Goal: Task Accomplishment & Management: Manage account settings

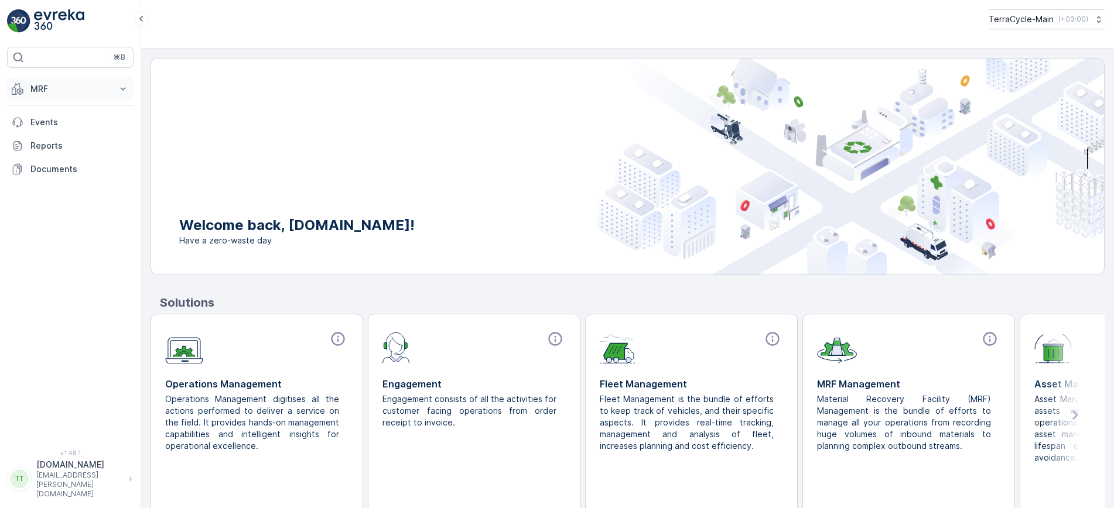
click at [123, 84] on icon at bounding box center [123, 89] width 12 height 12
click at [53, 125] on p "Inbounds" at bounding box center [48, 125] width 36 height 12
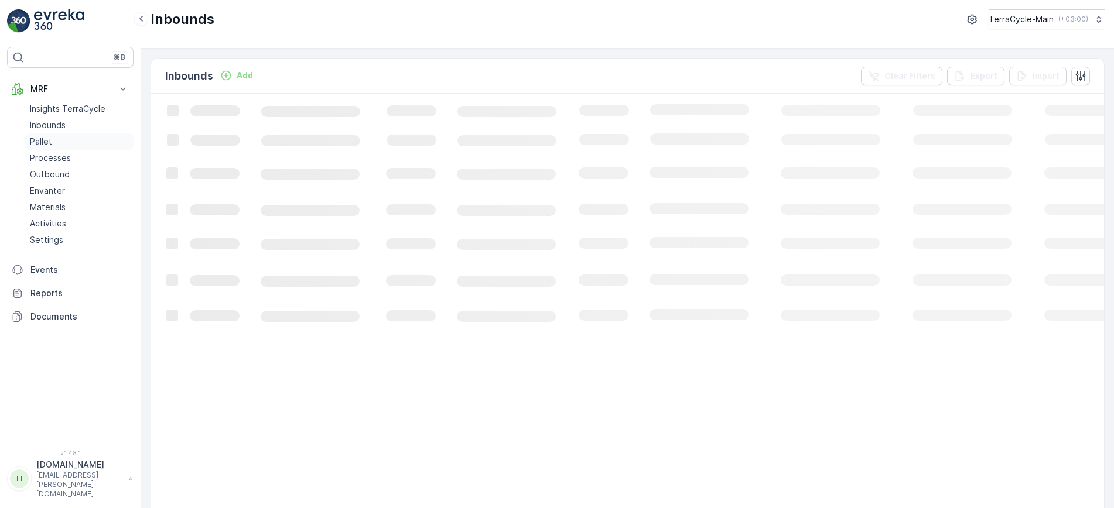
click at [43, 142] on p "Pallet" at bounding box center [41, 142] width 22 height 12
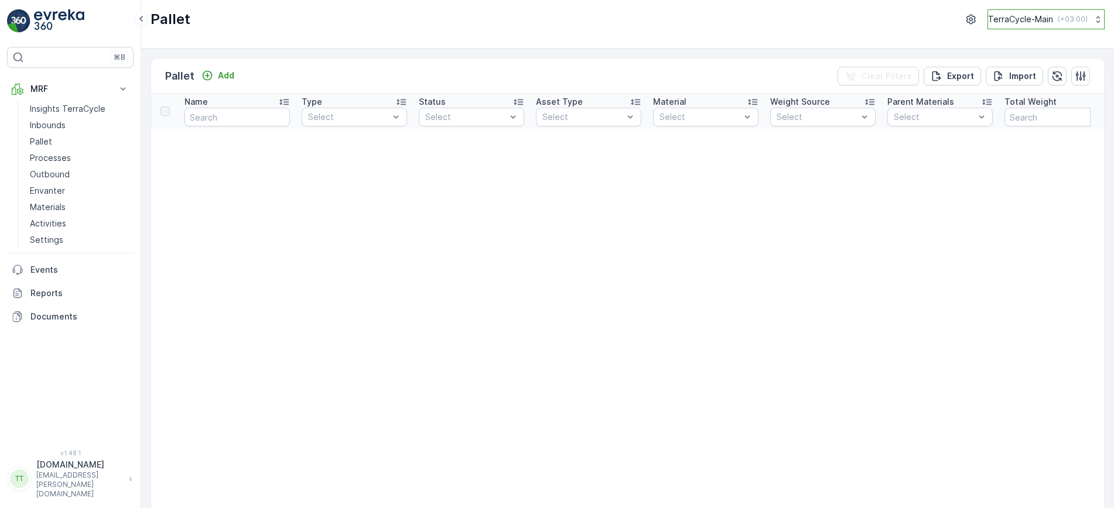
click at [1040, 11] on button "TerraCycle-Main ( +03:00 )" at bounding box center [1045, 19] width 117 height 20
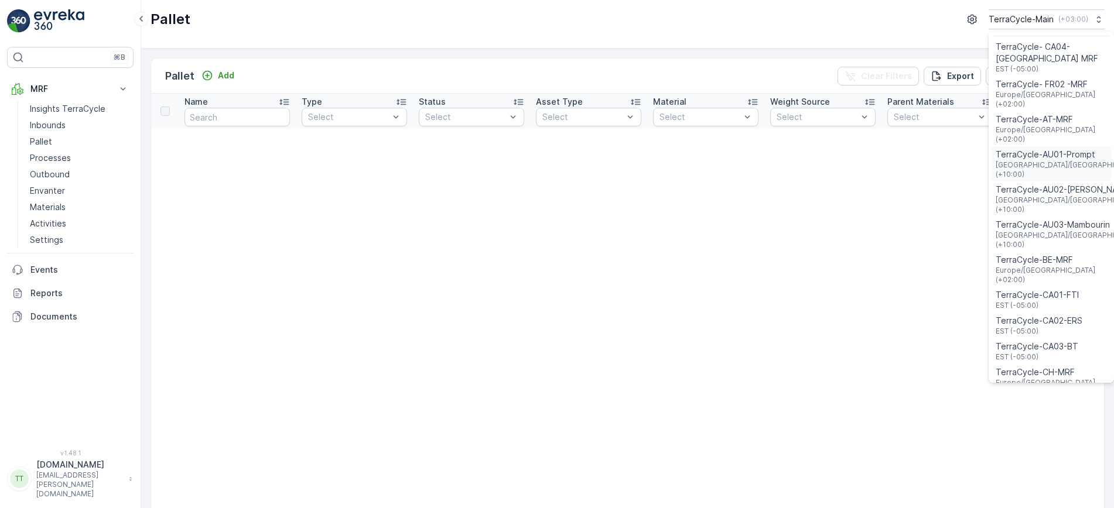
scroll to position [23, 0]
click at [1035, 82] on span "TerraCycle- FR02 -MRF" at bounding box center [1050, 85] width 111 height 12
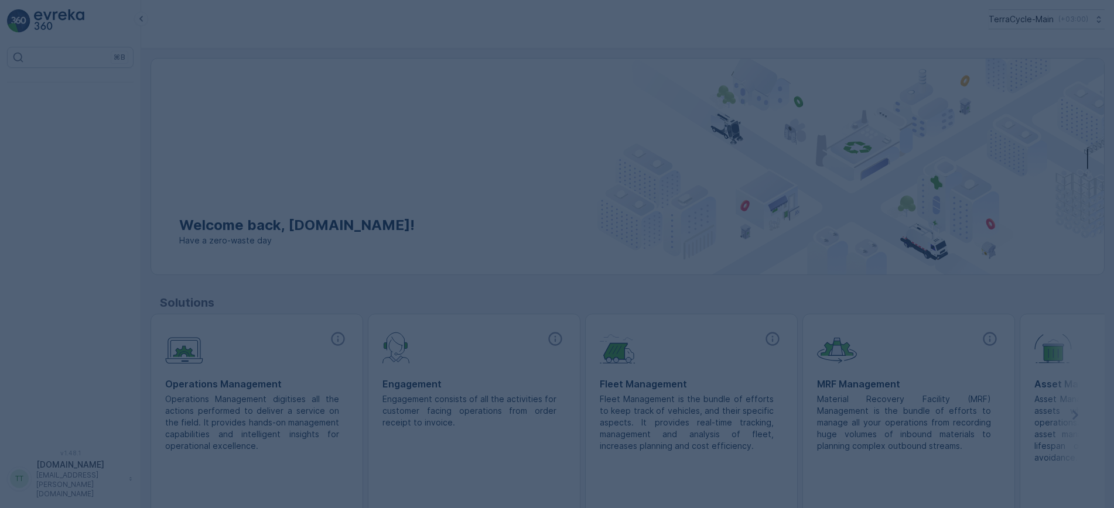
click at [1069, 25] on div at bounding box center [557, 254] width 1114 height 508
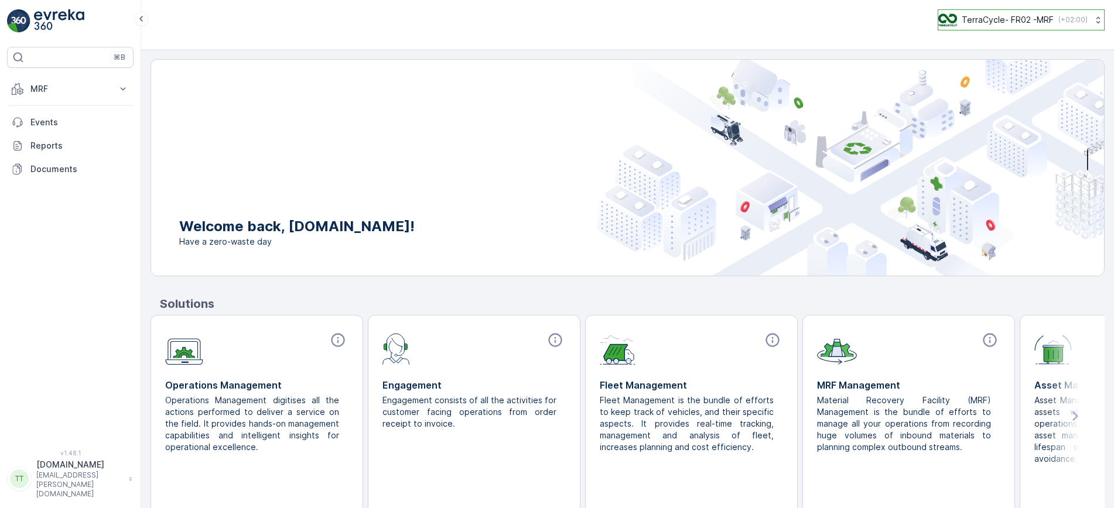
click at [1074, 23] on p "( +02:00 )" at bounding box center [1072, 19] width 29 height 9
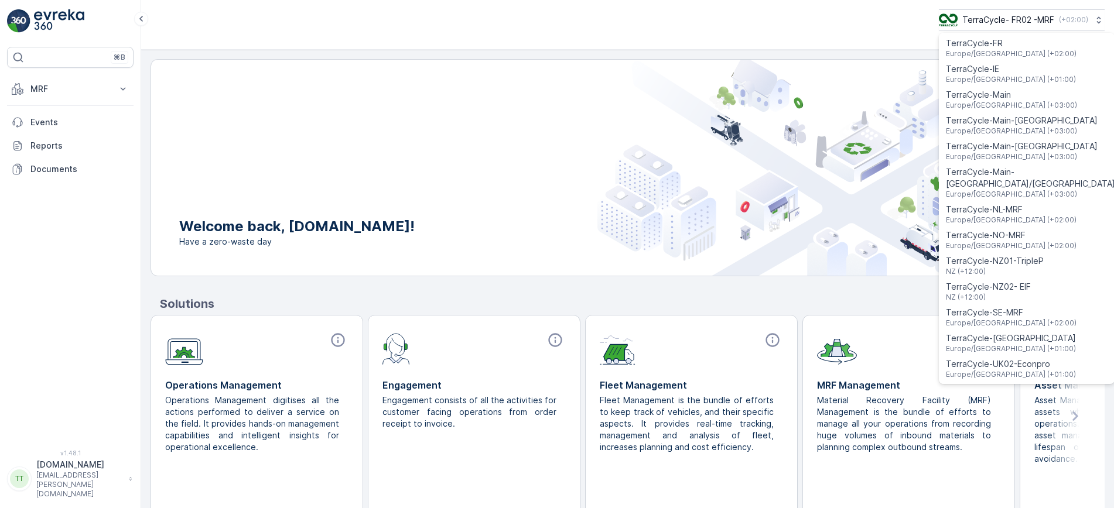
scroll to position [430, 0]
click at [975, 358] on span "TerraCycle-UK02-Econpro" at bounding box center [1011, 364] width 130 height 12
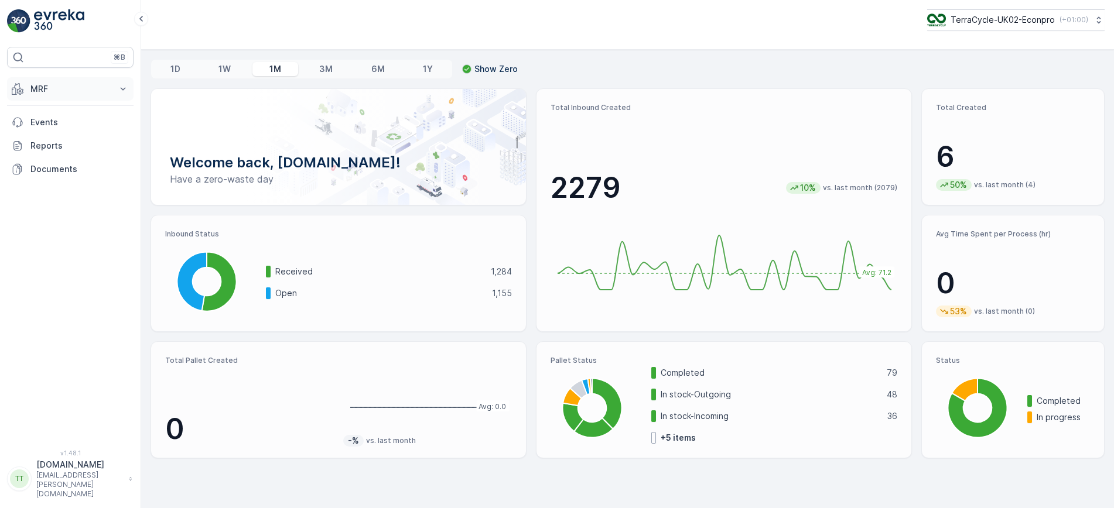
click at [108, 81] on button "MRF" at bounding box center [70, 88] width 126 height 23
click at [55, 137] on link "Pallet" at bounding box center [79, 142] width 108 height 16
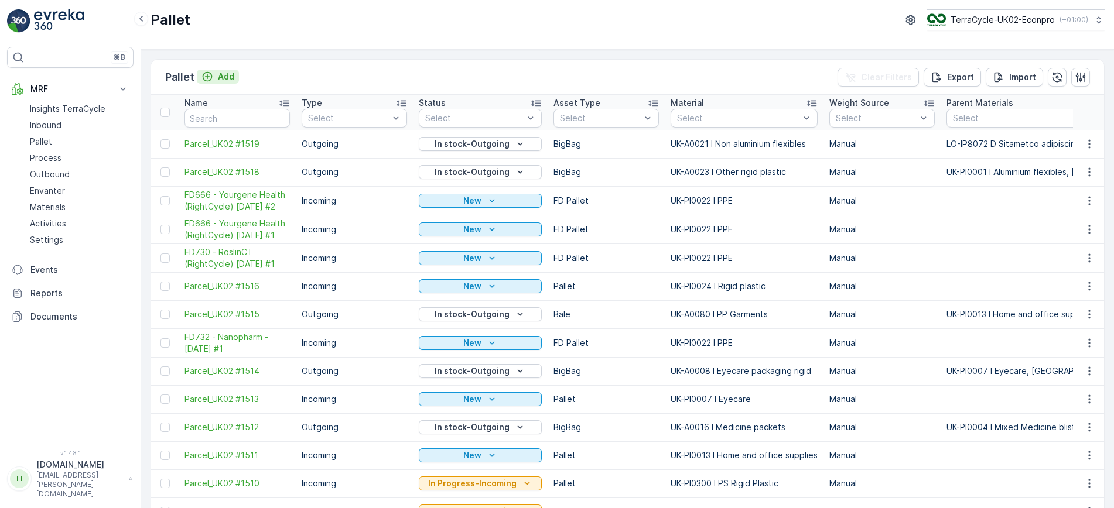
click at [223, 81] on p "Add" at bounding box center [226, 77] width 16 height 12
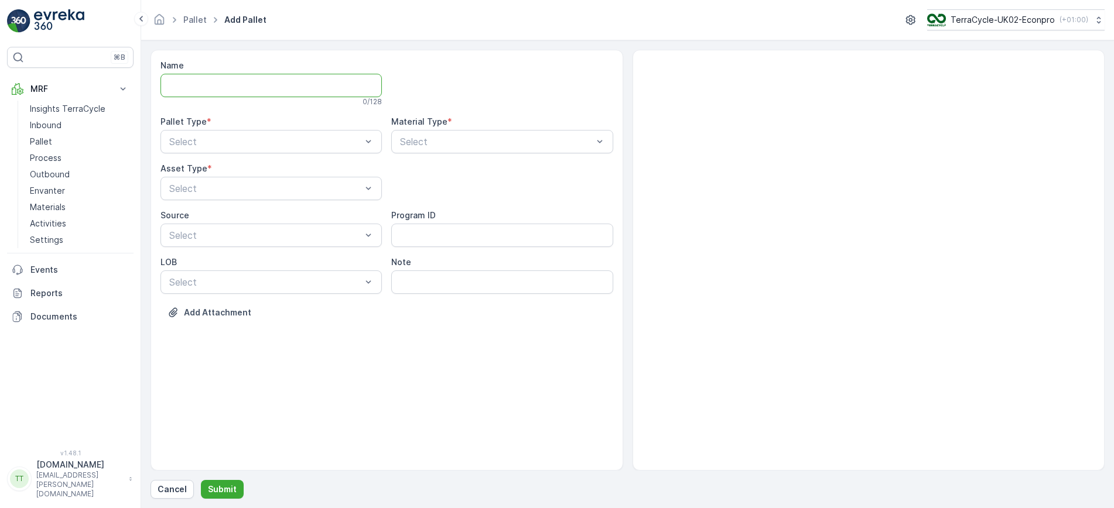
click at [231, 95] on input "Name" at bounding box center [270, 85] width 221 height 23
type input "WR952 - ABC Poymers"
click at [166, 143] on div "Select" at bounding box center [270, 143] width 221 height 23
drag, startPoint x: 202, startPoint y: 177, endPoint x: 485, endPoint y: 143, distance: 284.8
click at [485, 143] on div "Name WR952 - ABC Poymers This name is available 19 / 128 Pallet Type * 2 result…" at bounding box center [386, 199] width 453 height 279
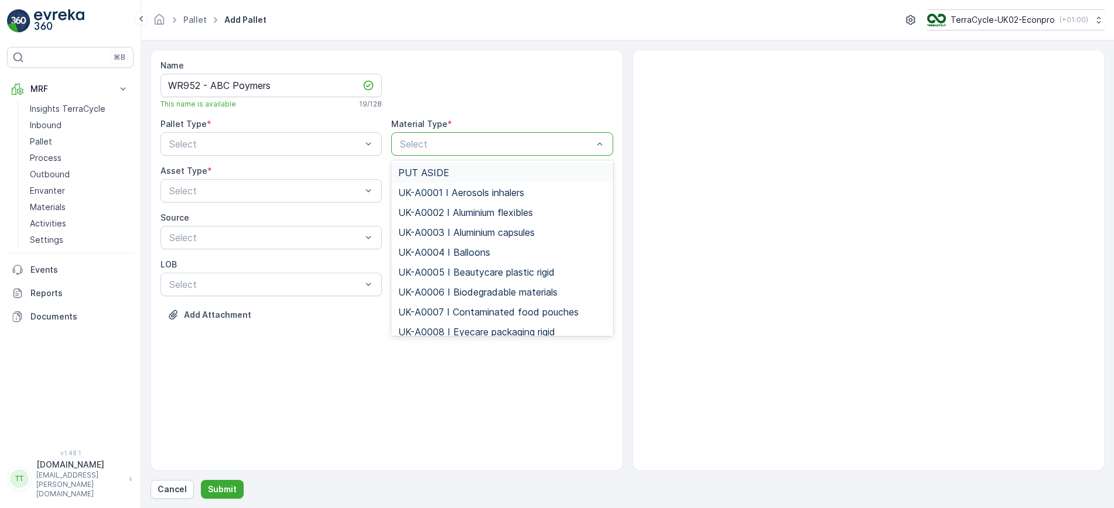
click at [485, 143] on div at bounding box center [496, 144] width 194 height 11
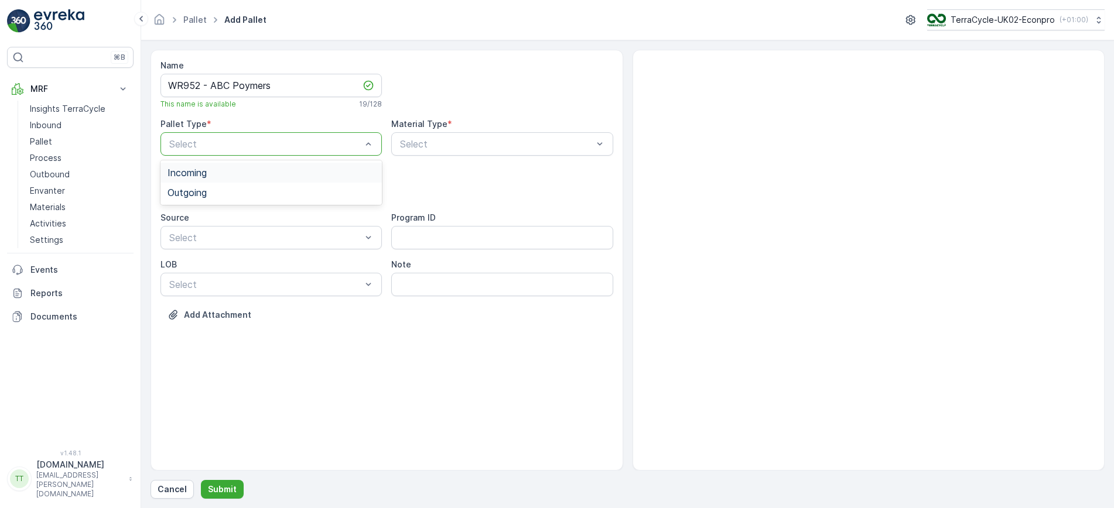
drag, startPoint x: 264, startPoint y: 142, endPoint x: 207, endPoint y: 167, distance: 62.1
click at [207, 156] on Type "2 results available. Use Up and Down to choose options, press Enter to select t…" at bounding box center [270, 143] width 221 height 23
click at [207, 167] on span "Incoming" at bounding box center [186, 172] width 39 height 11
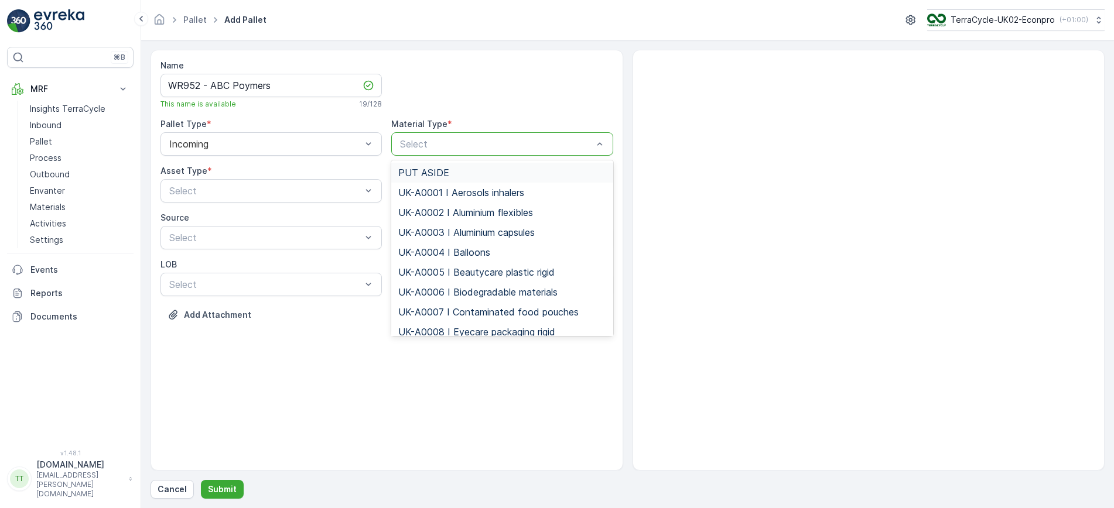
click at [433, 146] on div at bounding box center [496, 144] width 194 height 11
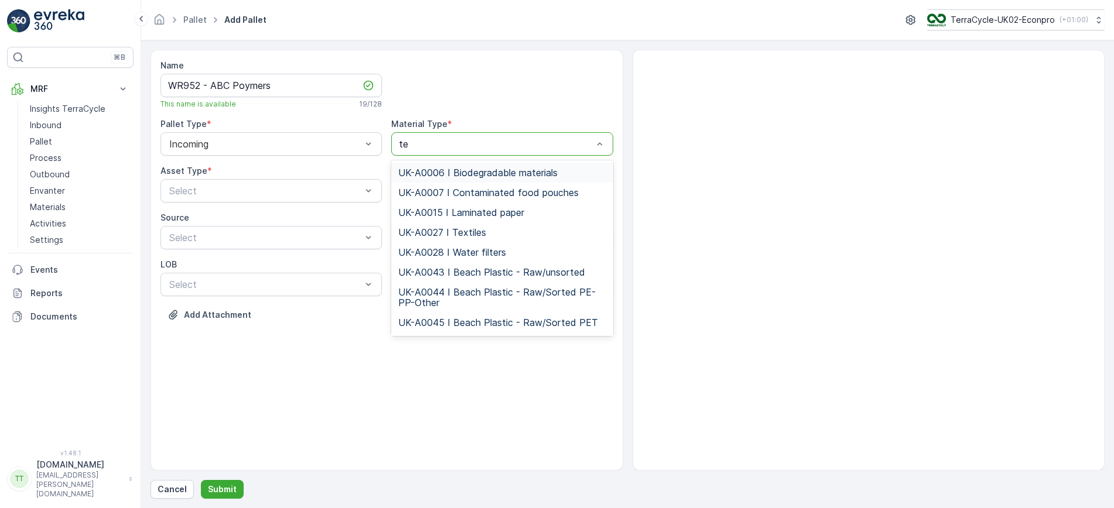
type input "tex"
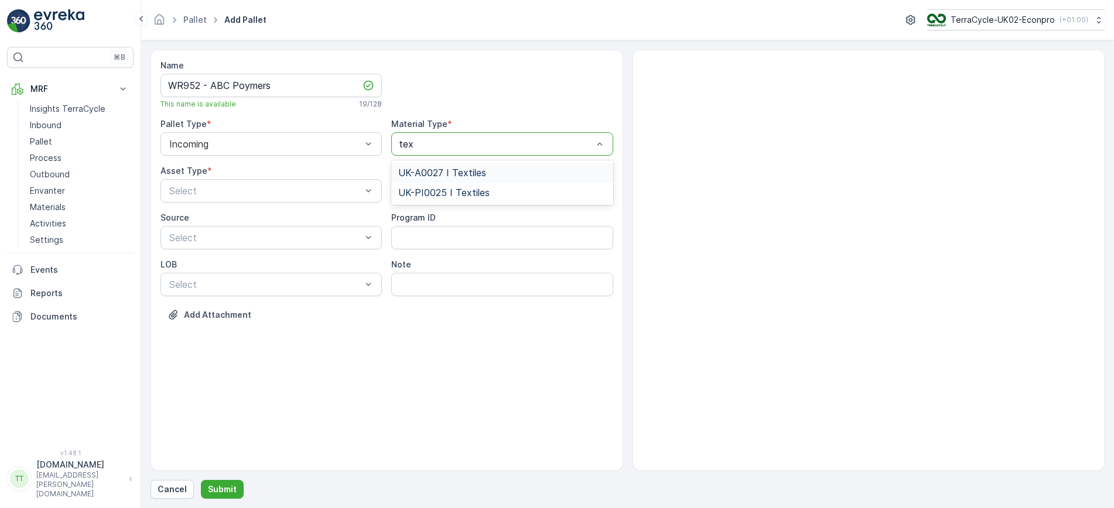
click at [431, 172] on span "UK-A0027 I Textiles" at bounding box center [442, 172] width 88 height 11
click at [440, 282] on input "Note" at bounding box center [501, 284] width 221 height 23
type input "Return of accepted waste stream from All In One Boxes"
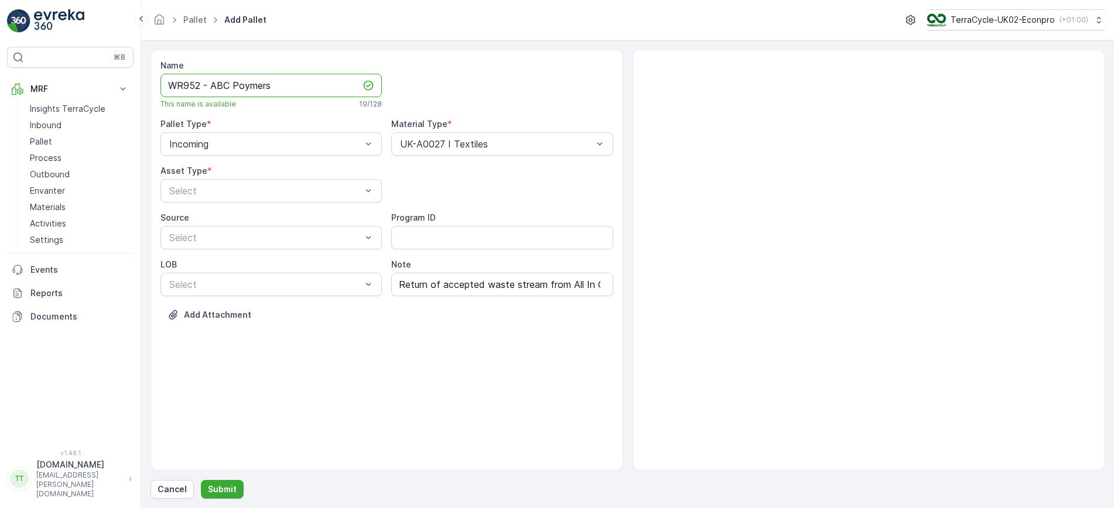
drag, startPoint x: 200, startPoint y: 88, endPoint x: 160, endPoint y: 85, distance: 39.4
click at [160, 85] on input "WR952 - ABC Poymers" at bounding box center [270, 85] width 221 height 23
click at [507, 282] on input "Return of accepted waste stream from All In One Boxes" at bounding box center [501, 284] width 221 height 23
click at [44, 136] on p "Pallet" at bounding box center [41, 142] width 22 height 12
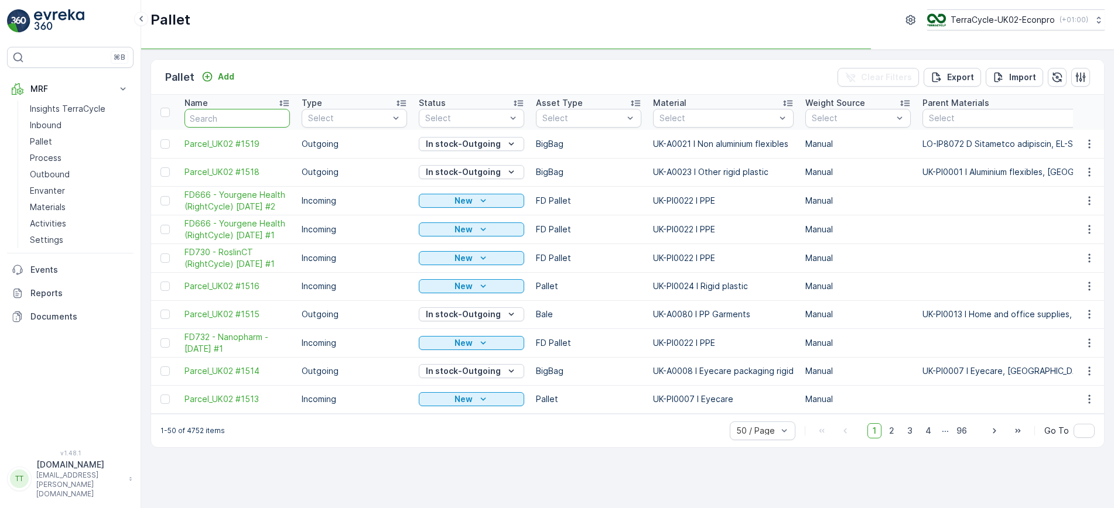
click at [224, 120] on input "text" at bounding box center [236, 118] width 105 height 19
paste input "WR952"
type input "WR952"
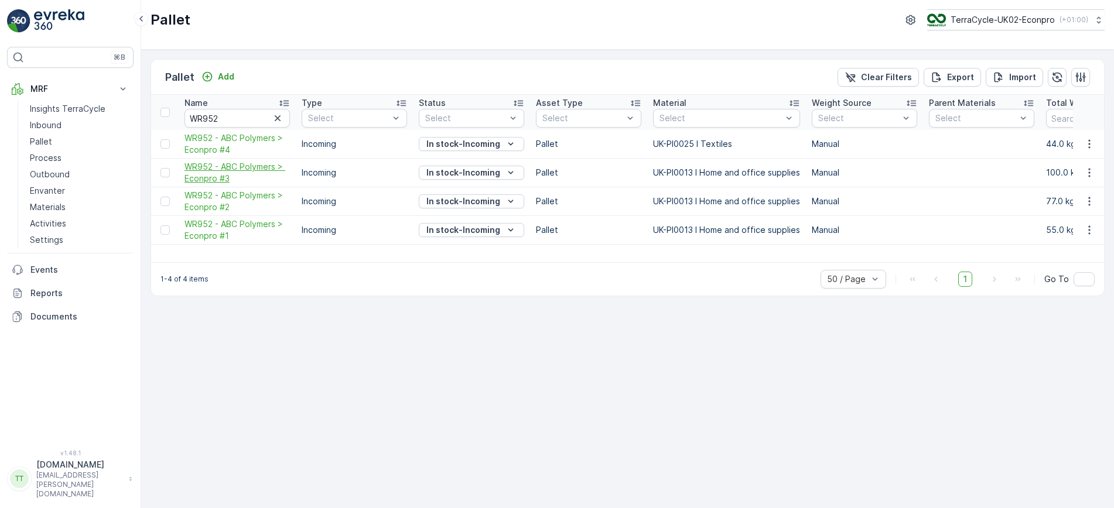
click at [225, 173] on span "WR952 - ABC Polymers > Econpro #3" at bounding box center [236, 172] width 105 height 23
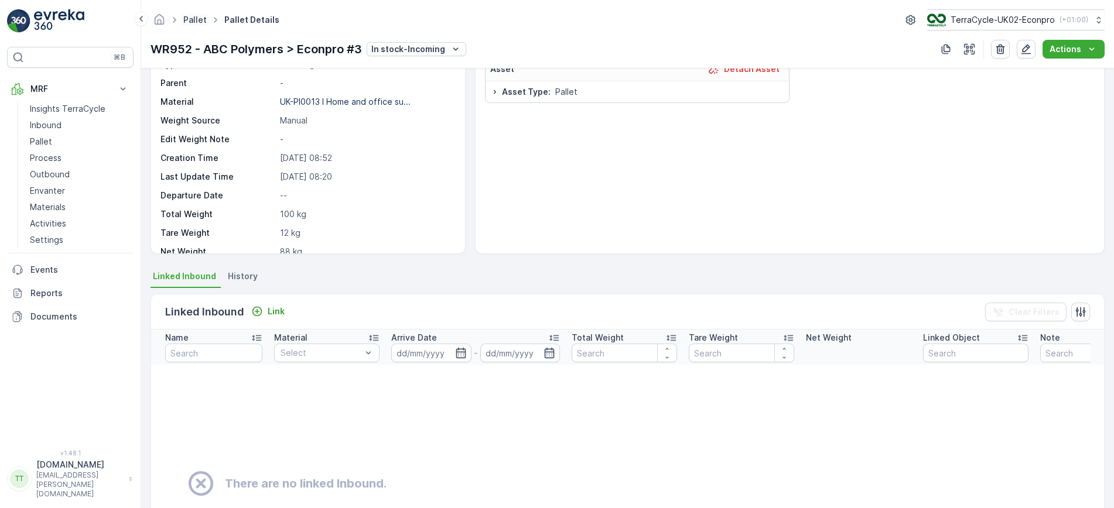
click at [199, 18] on link "Pallet" at bounding box center [194, 20] width 23 height 10
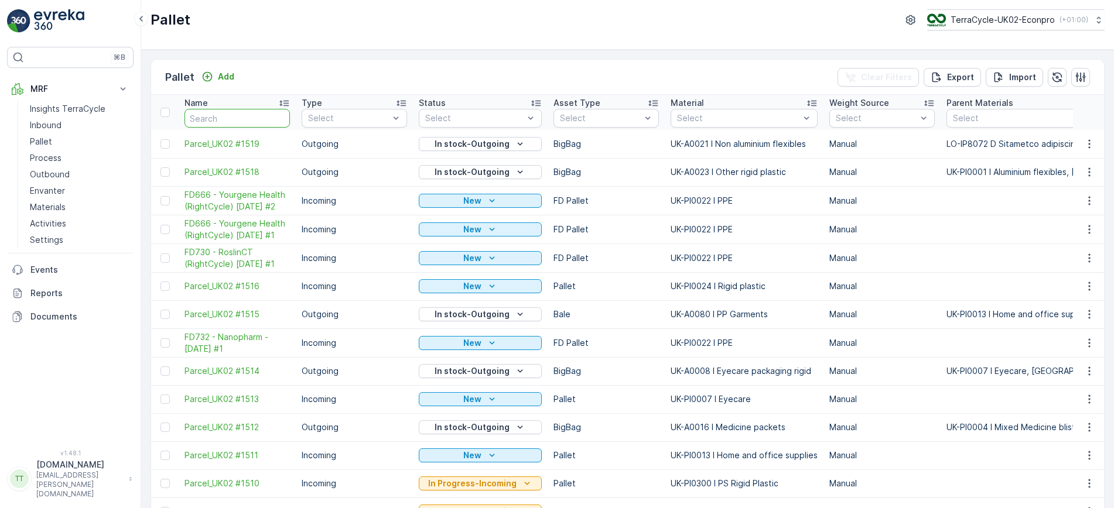
click at [223, 114] on input "text" at bounding box center [236, 118] width 105 height 19
type input "WR952"
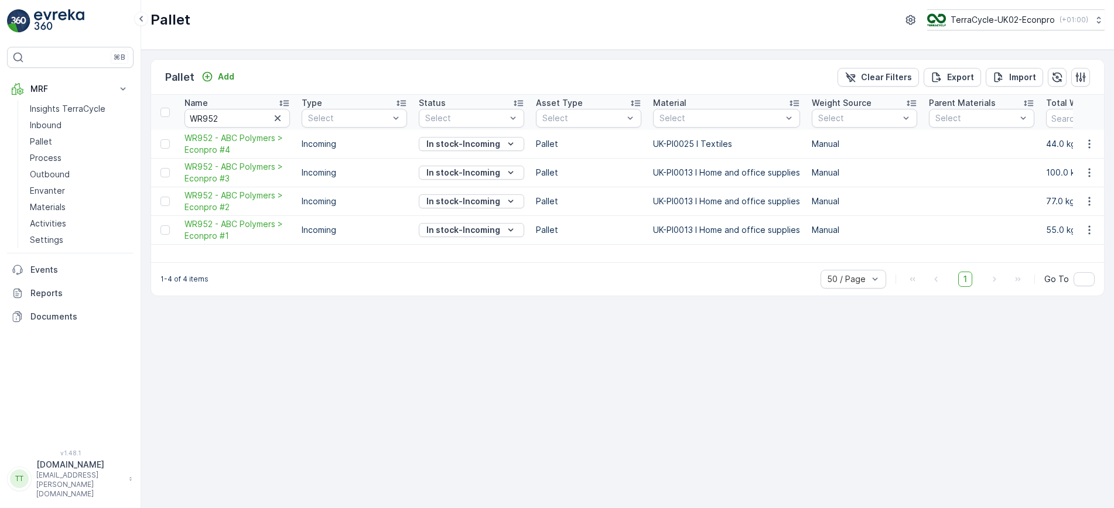
click at [529, 325] on div "Pallet Add Clear Filters Export Import Name WR952 Type Select Status Select Ass…" at bounding box center [627, 279] width 973 height 458
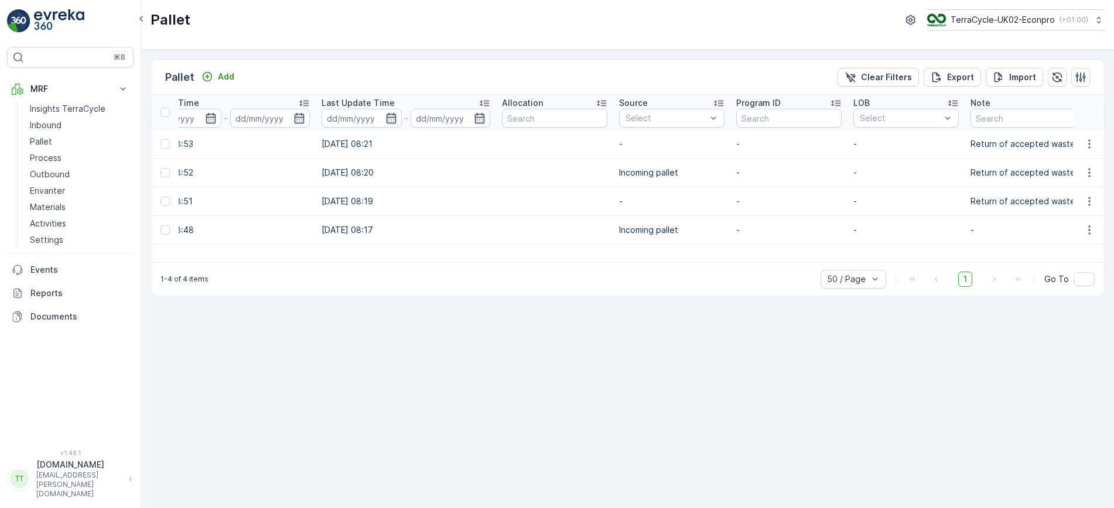
scroll to position [0, 1394]
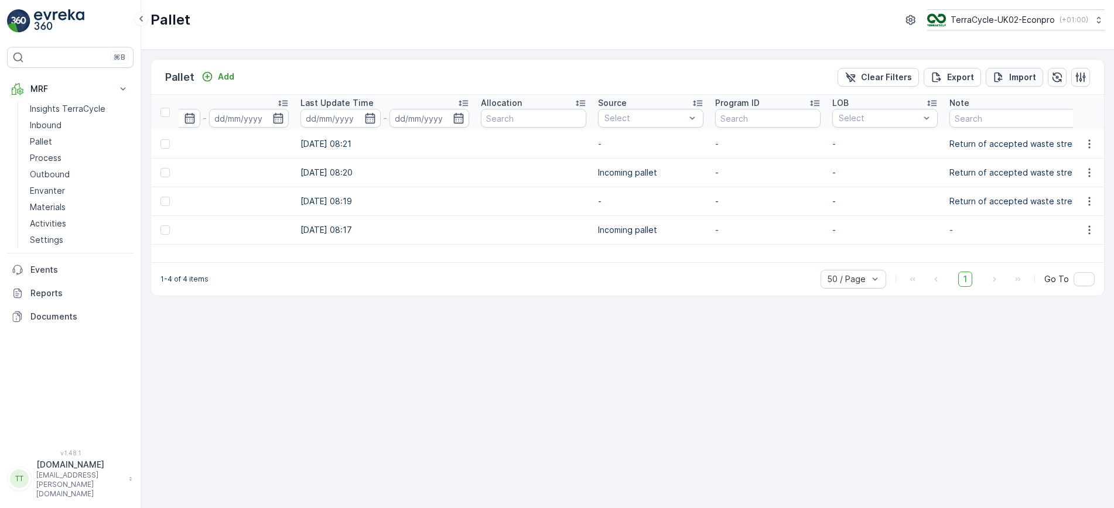
click at [1012, 78] on p "Import" at bounding box center [1022, 77] width 27 height 12
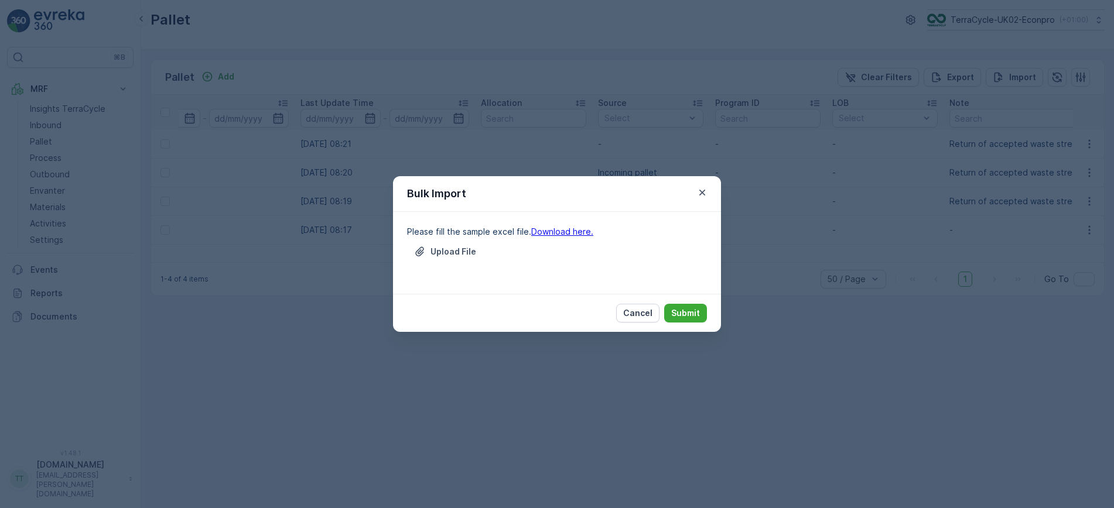
click at [696, 332] on div "Bulk Import Please fill the sample excel file. Download here. Upload File Cance…" at bounding box center [557, 254] width 1114 height 508
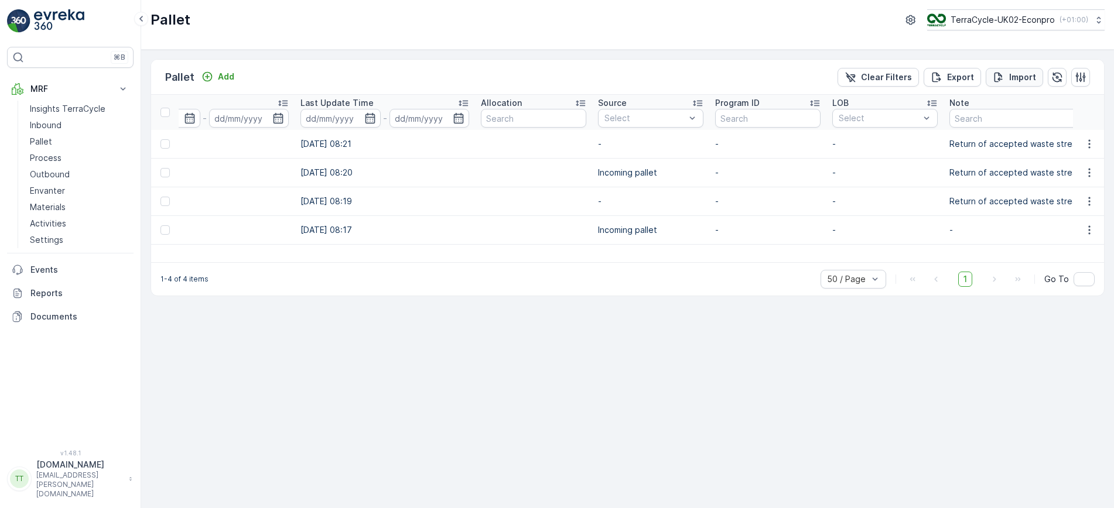
click at [1014, 70] on button "Import" at bounding box center [1013, 77] width 57 height 19
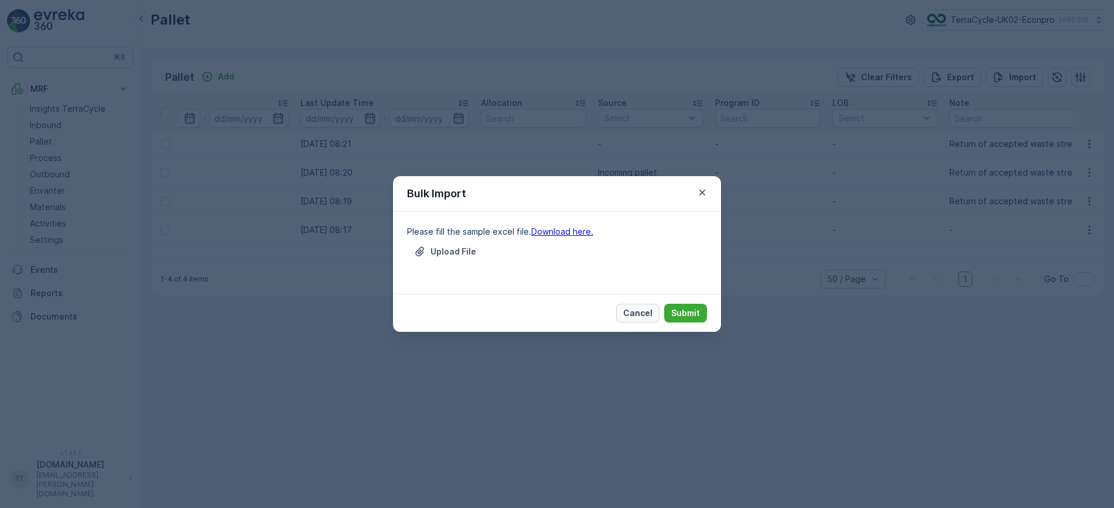
click at [620, 310] on button "Cancel" at bounding box center [637, 313] width 43 height 19
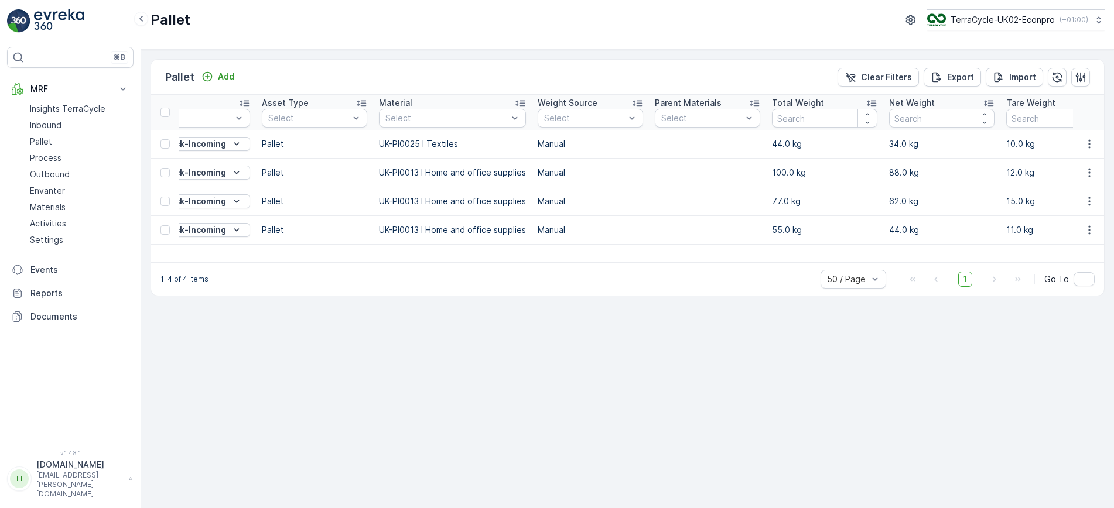
scroll to position [0, 0]
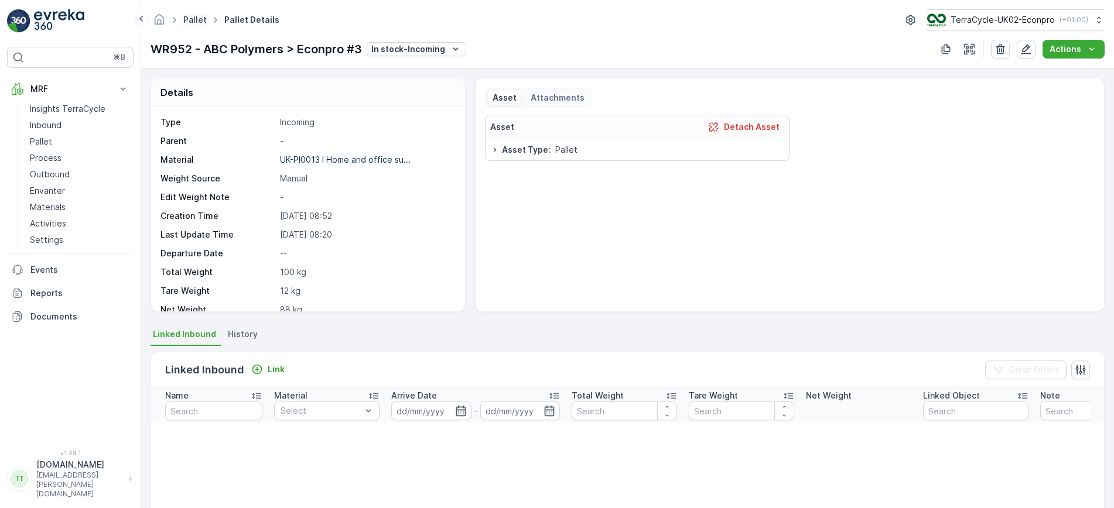
click at [194, 16] on link "Pallet" at bounding box center [194, 20] width 23 height 10
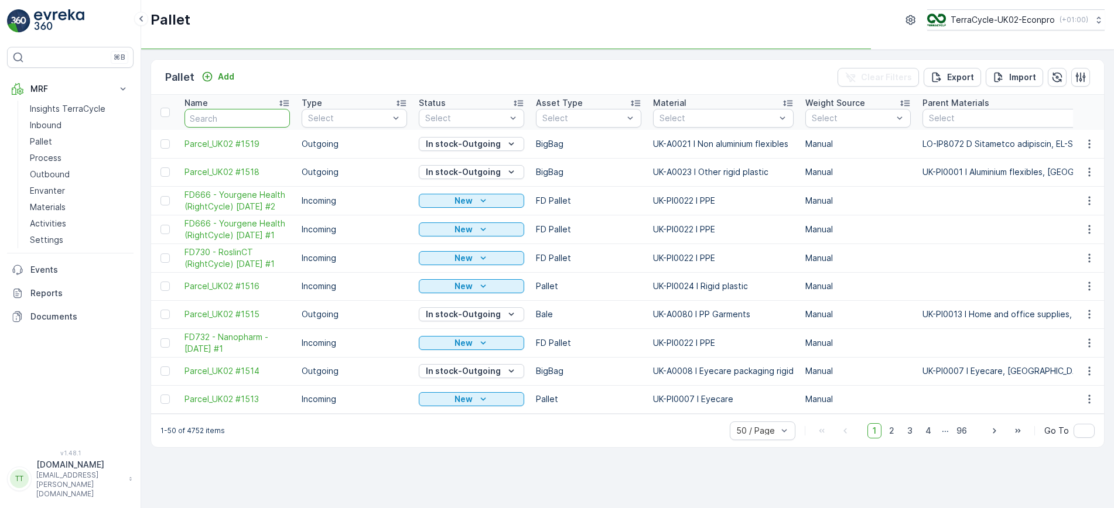
click at [220, 121] on input "text" at bounding box center [236, 118] width 105 height 19
type input "WR9"
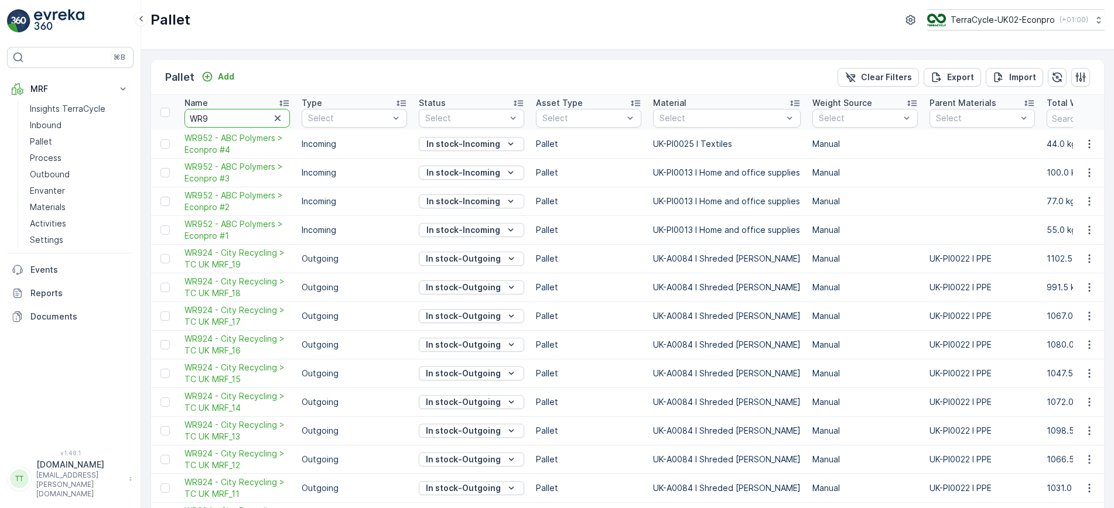
click at [231, 114] on input "WR9" at bounding box center [236, 118] width 105 height 19
type input "WR952"
